Goal: Navigation & Orientation: Find specific page/section

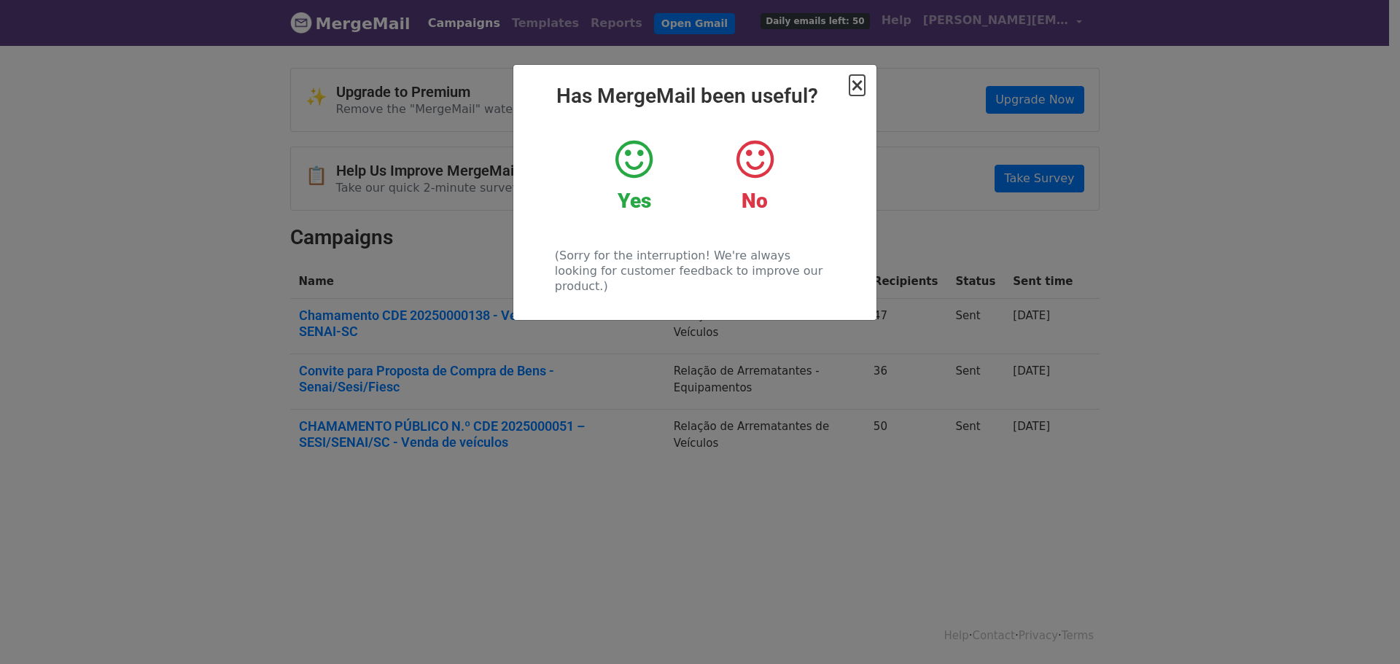
click at [860, 86] on span "×" at bounding box center [857, 85] width 15 height 20
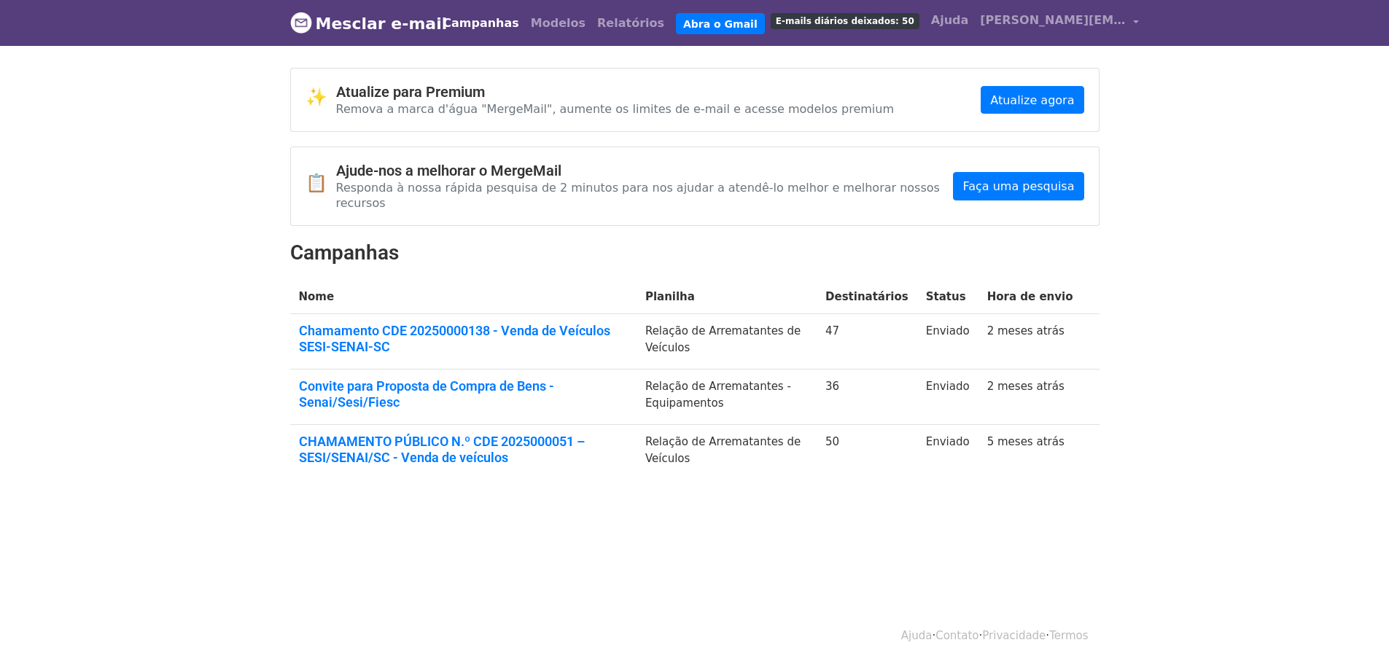
click at [501, 20] on font "Campanhas" at bounding box center [481, 23] width 77 height 14
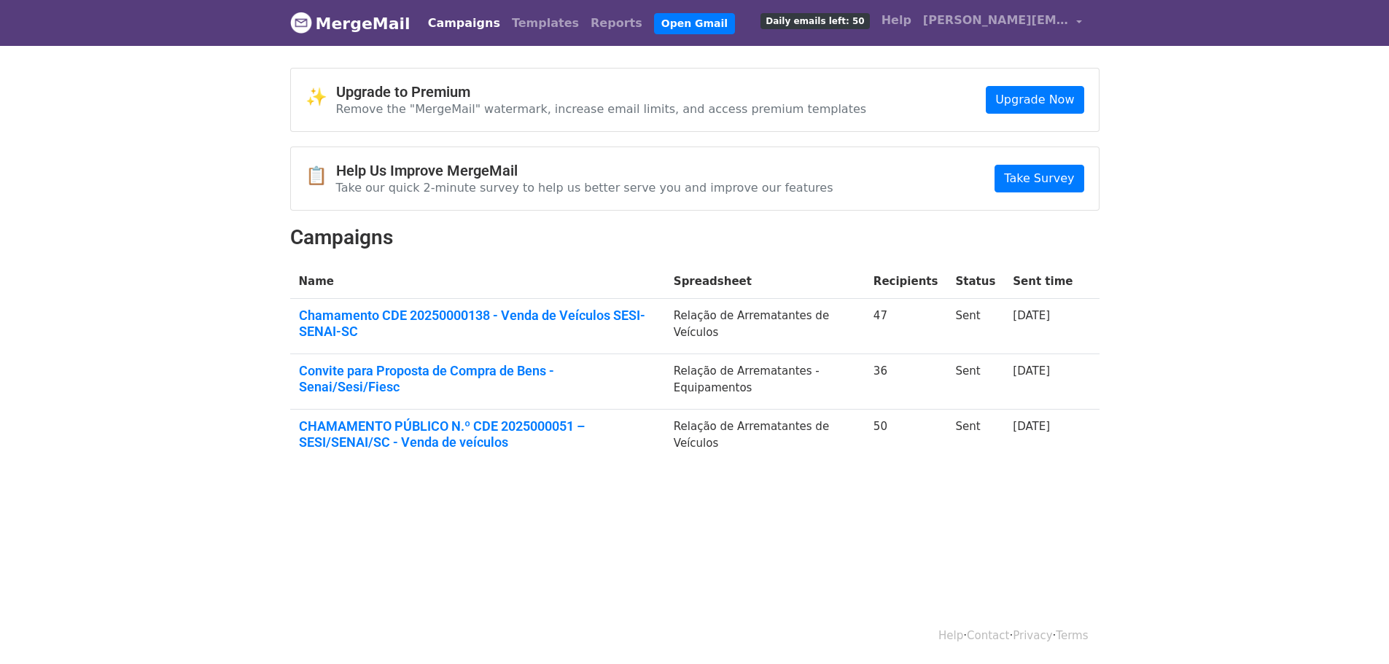
click at [436, 25] on link "Campaigns" at bounding box center [464, 23] width 84 height 29
click at [319, 23] on link "MergeMail" at bounding box center [350, 23] width 120 height 31
